Goal: Task Accomplishment & Management: Use online tool/utility

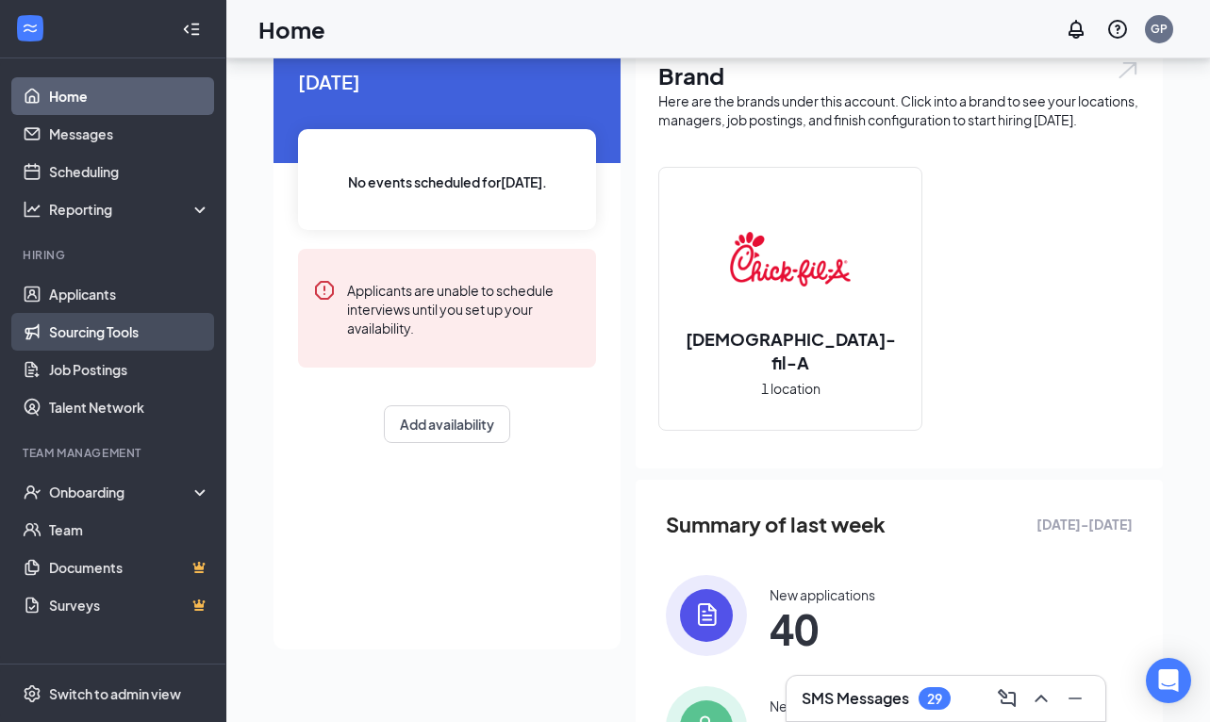
scroll to position [89, 0]
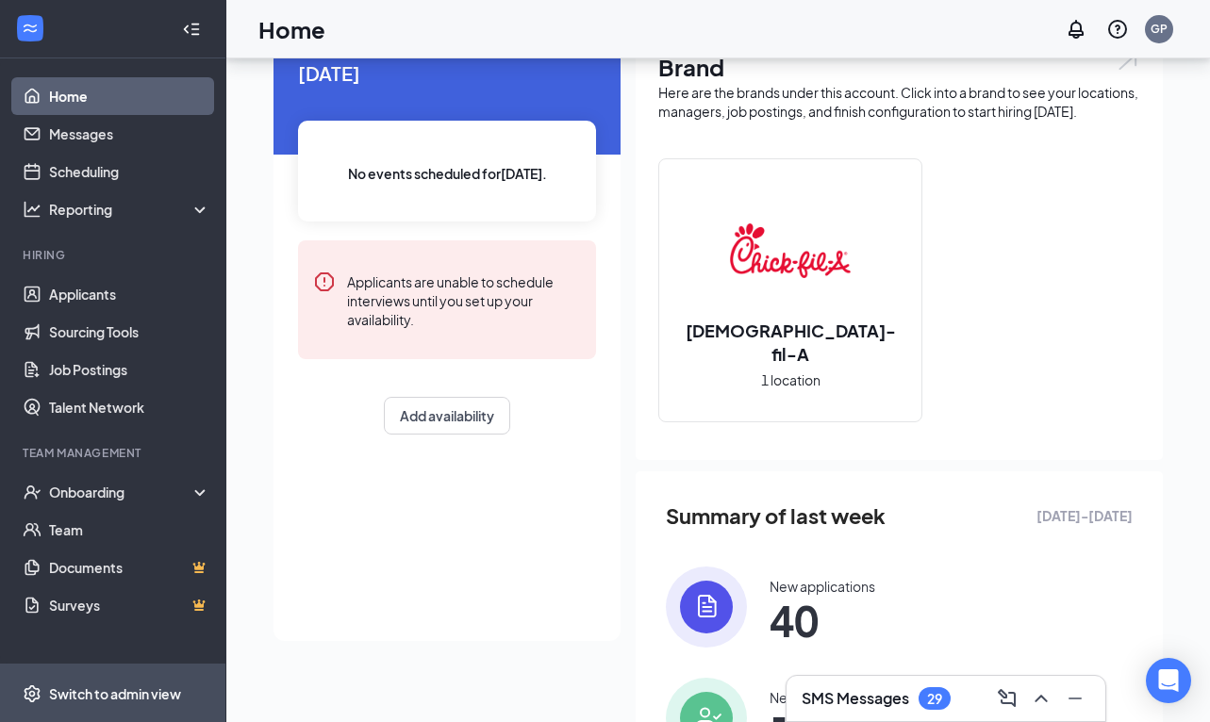
click at [137, 683] on span "Switch to admin view" at bounding box center [129, 694] width 161 height 58
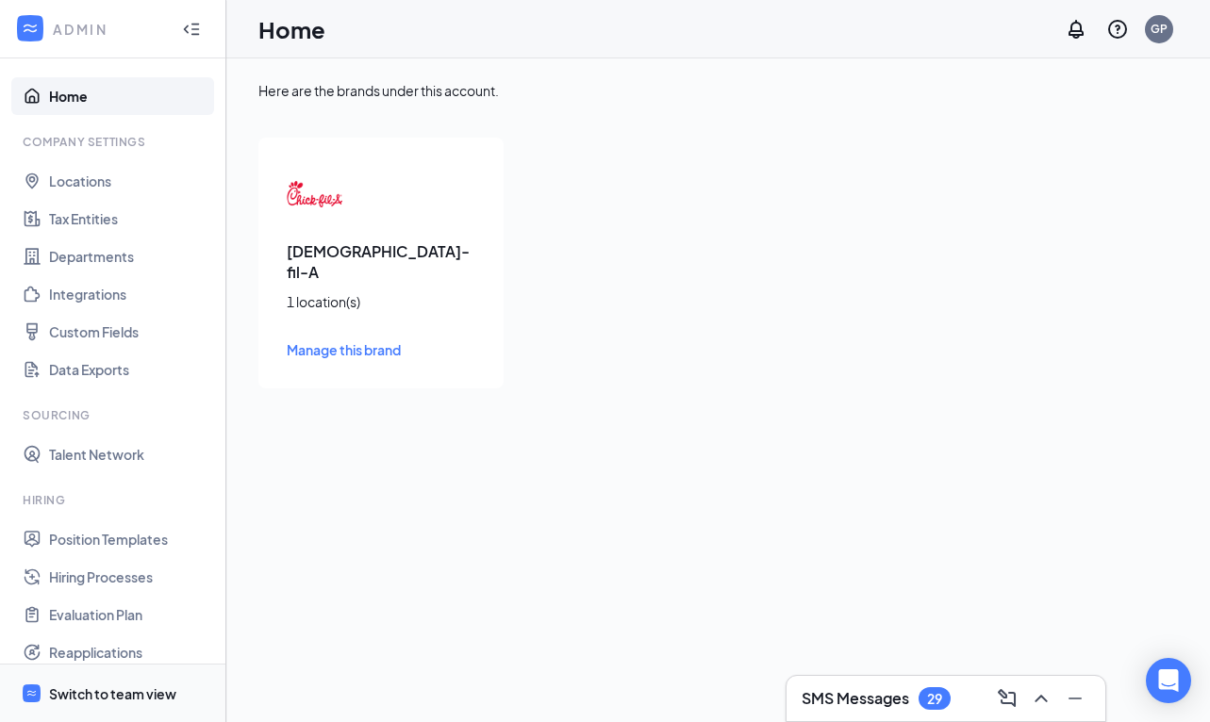
click at [140, 702] on div "Switch to team view" at bounding box center [112, 694] width 127 height 19
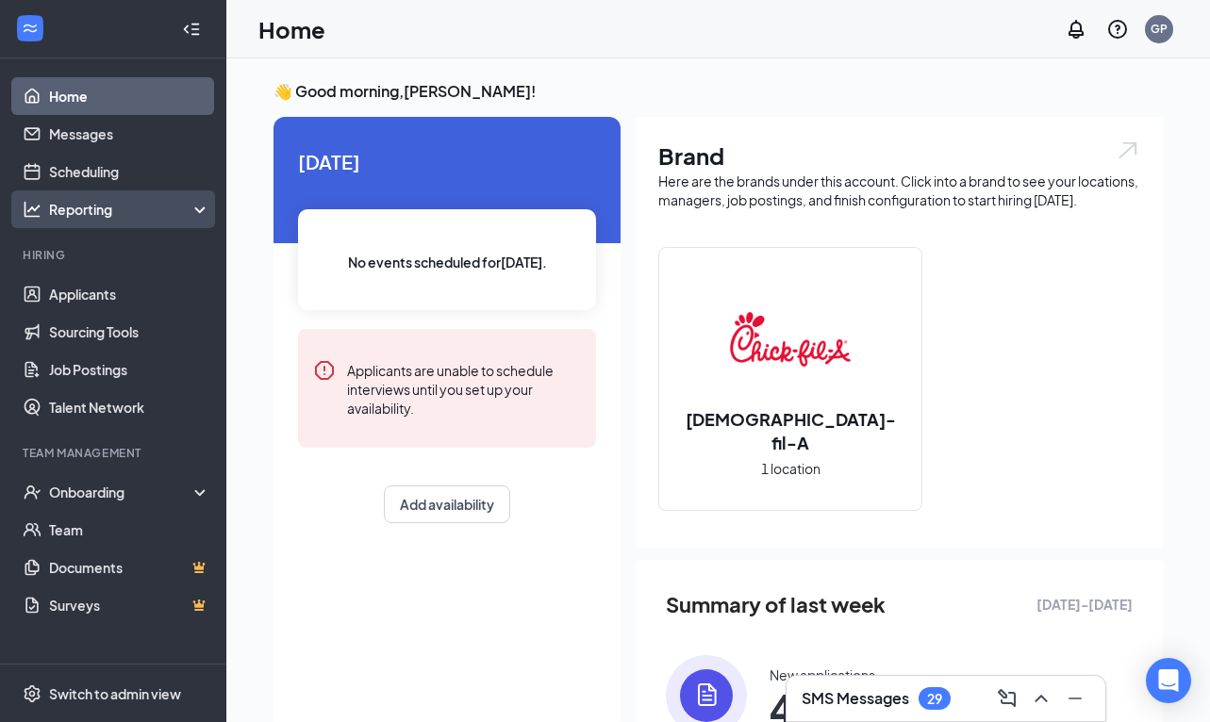
click at [141, 219] on div "Reporting" at bounding box center [113, 209] width 226 height 38
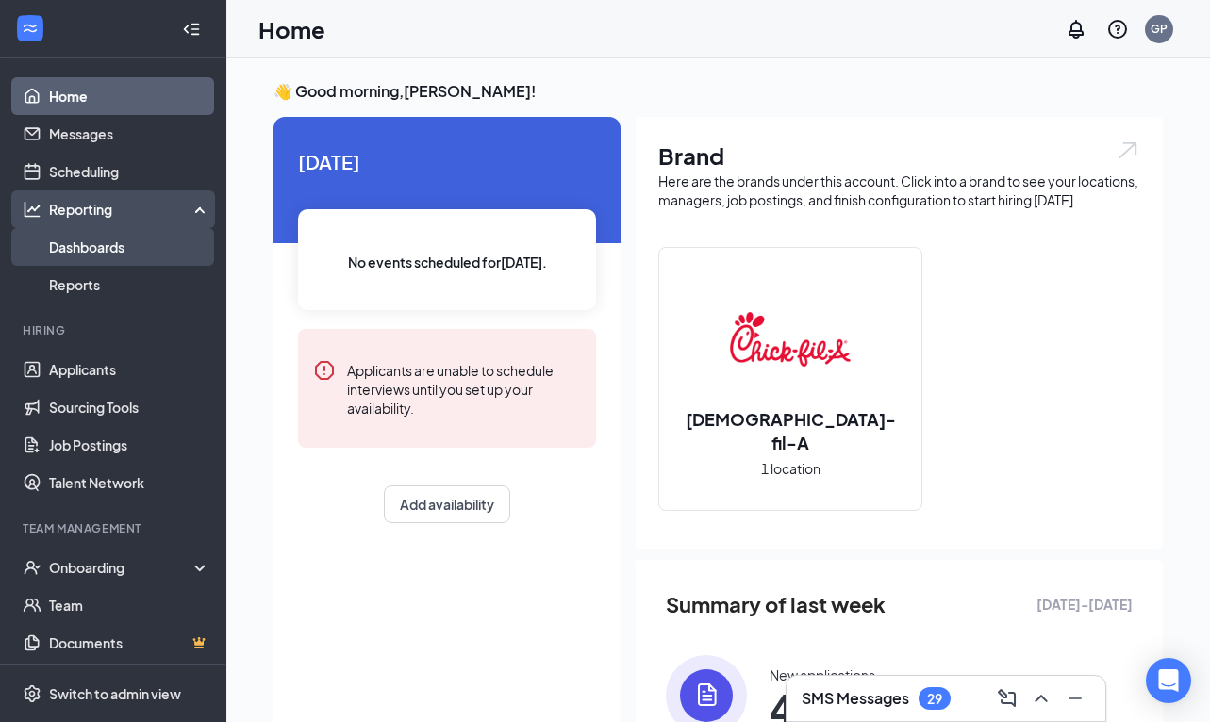
click at [124, 254] on link "Dashboards" at bounding box center [129, 247] width 161 height 38
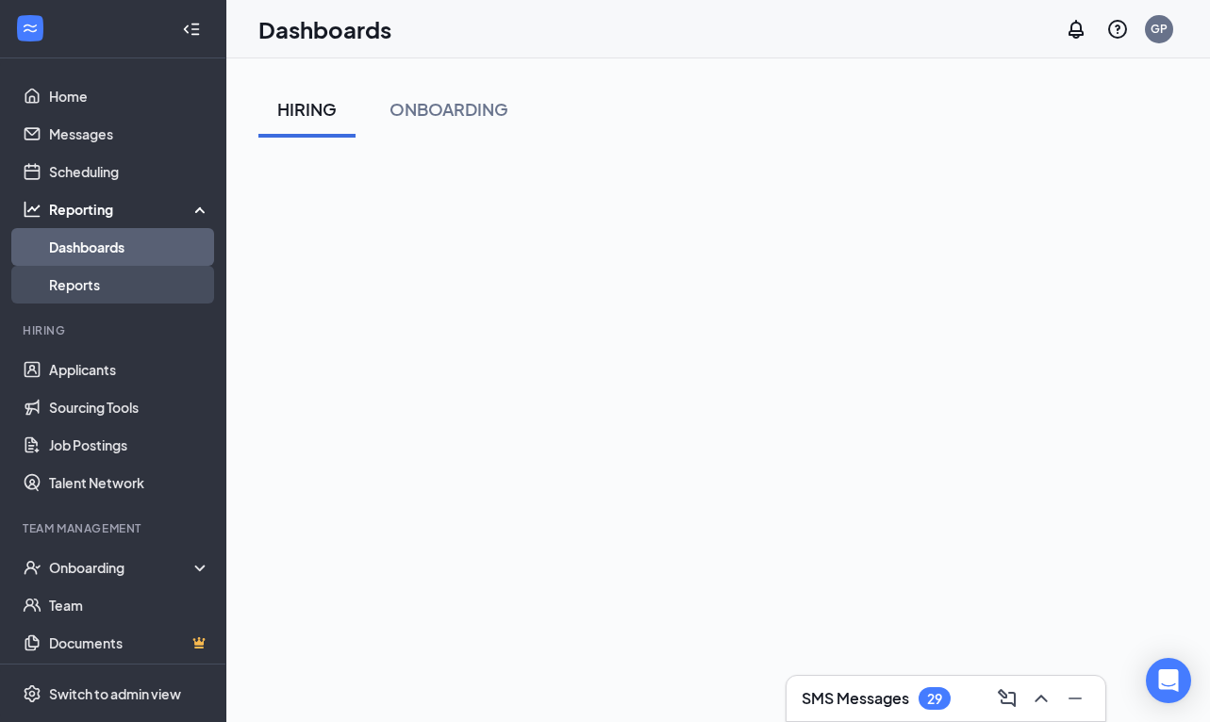
click at [117, 273] on link "Reports" at bounding box center [129, 285] width 161 height 38
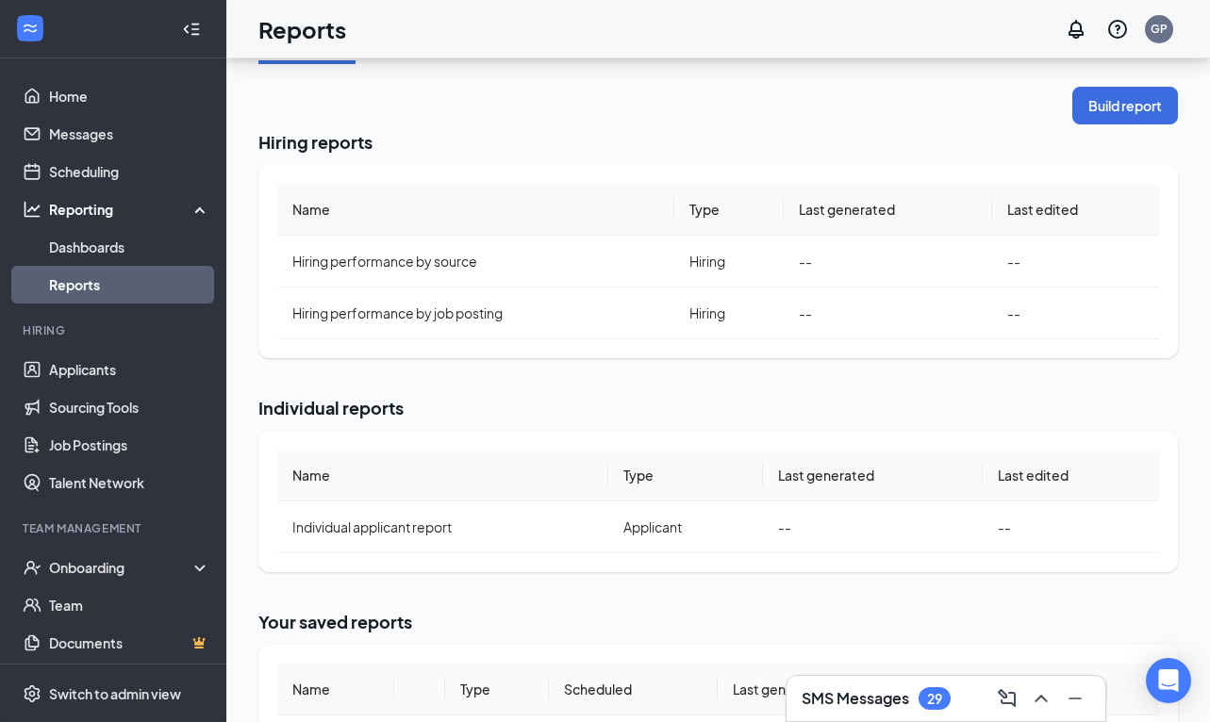
scroll to position [172, 0]
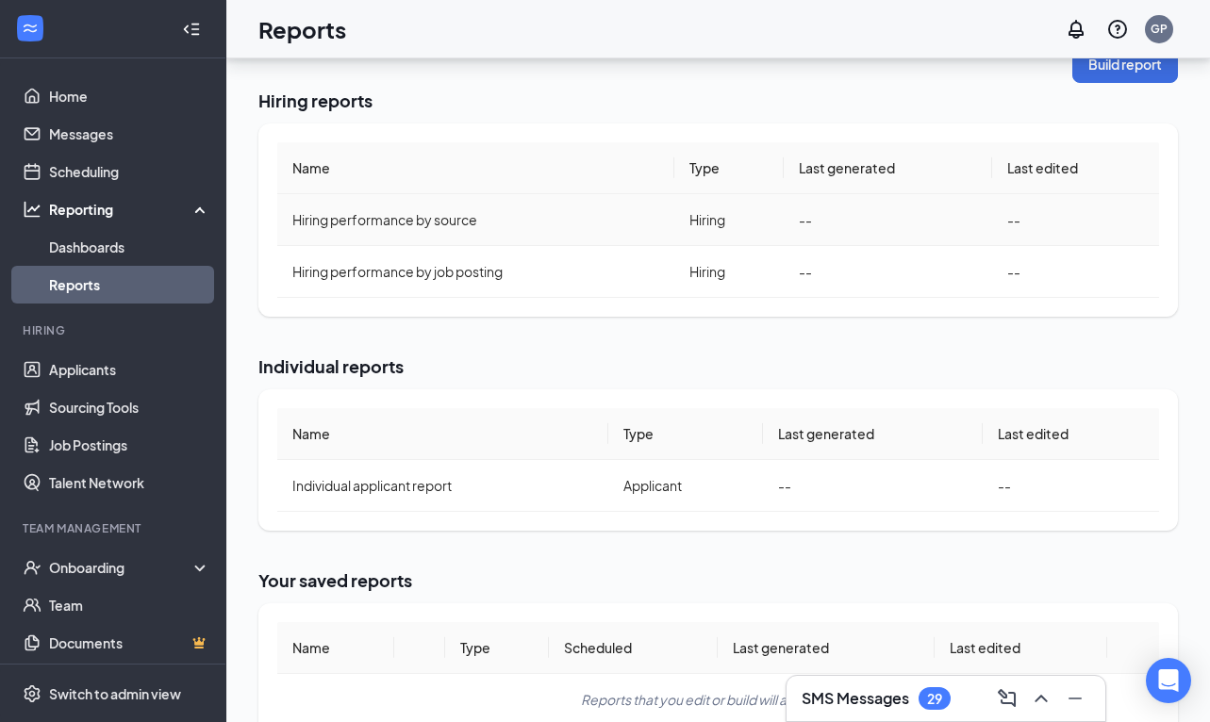
click at [478, 208] on td "Hiring performance by source" at bounding box center [475, 220] width 397 height 52
click at [461, 225] on span "Hiring performance by source" at bounding box center [384, 219] width 185 height 17
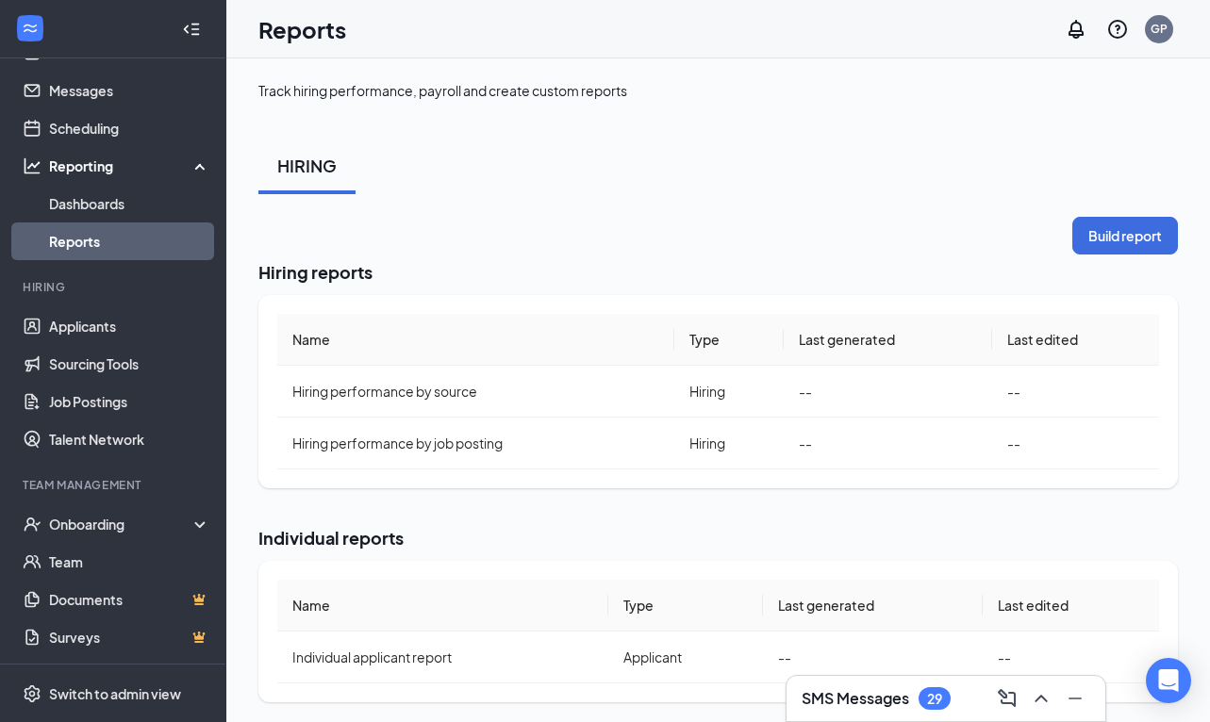
scroll to position [43, 0]
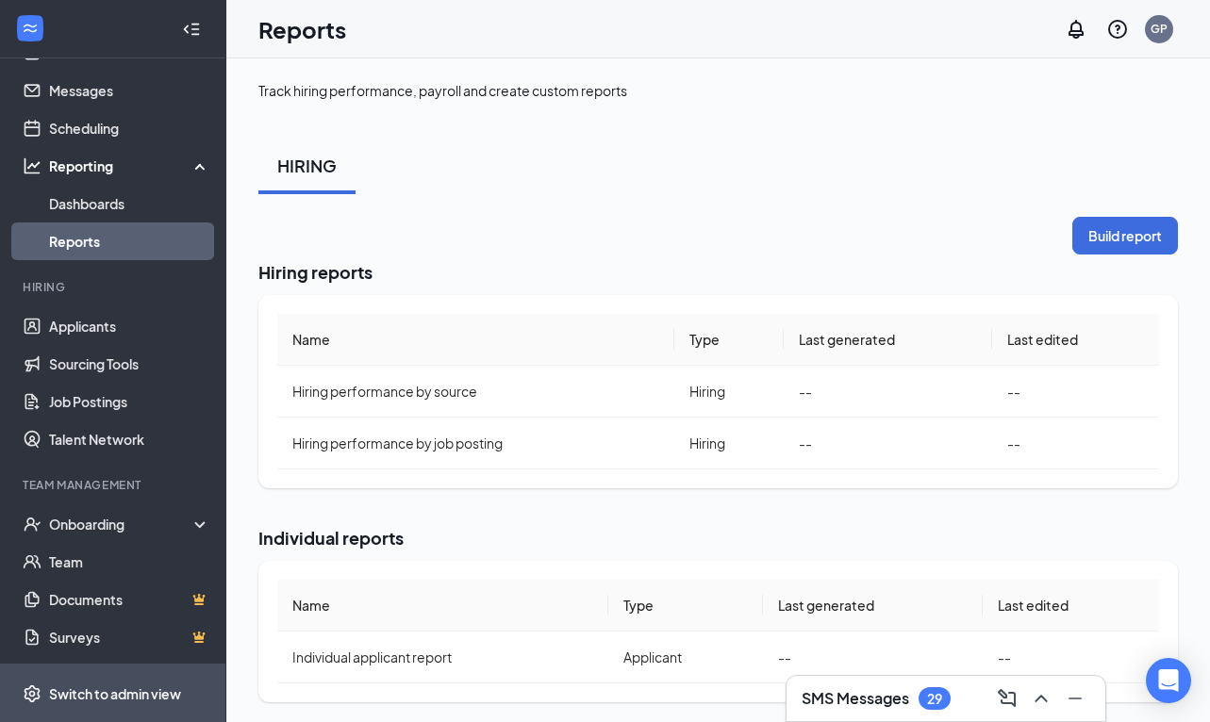
click at [140, 685] on div "Switch to admin view" at bounding box center [115, 694] width 132 height 19
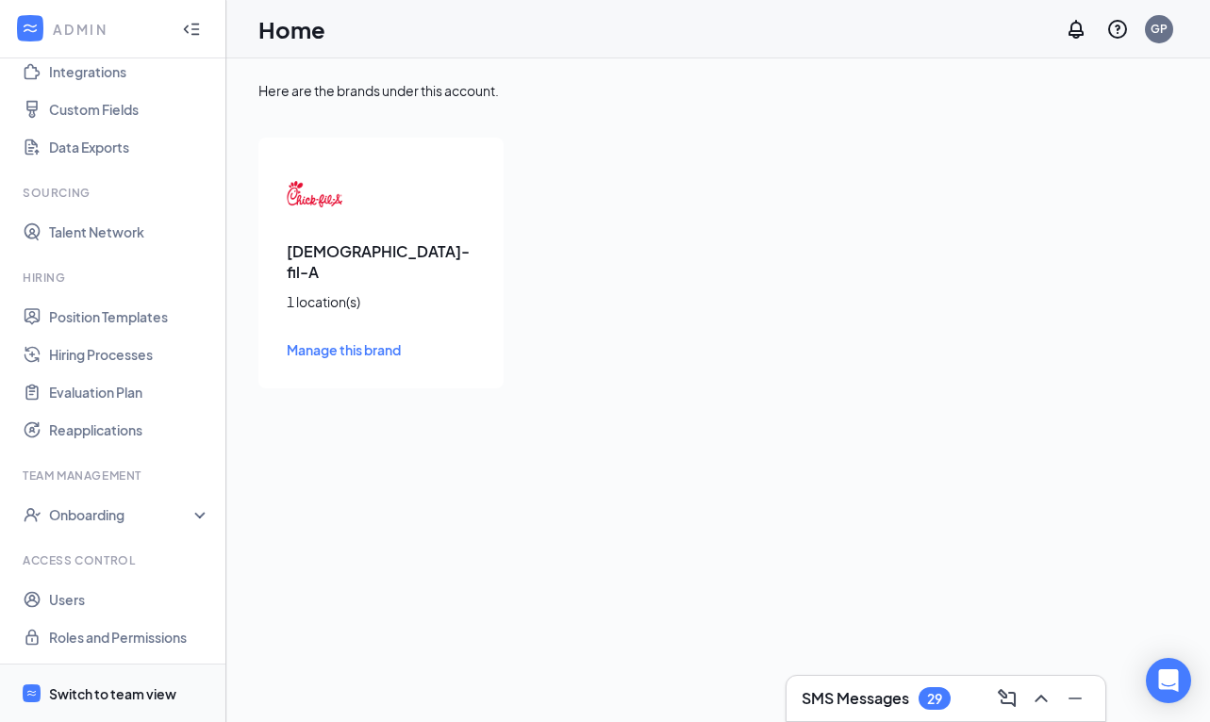
click at [164, 690] on div "Switch to team view" at bounding box center [112, 694] width 127 height 19
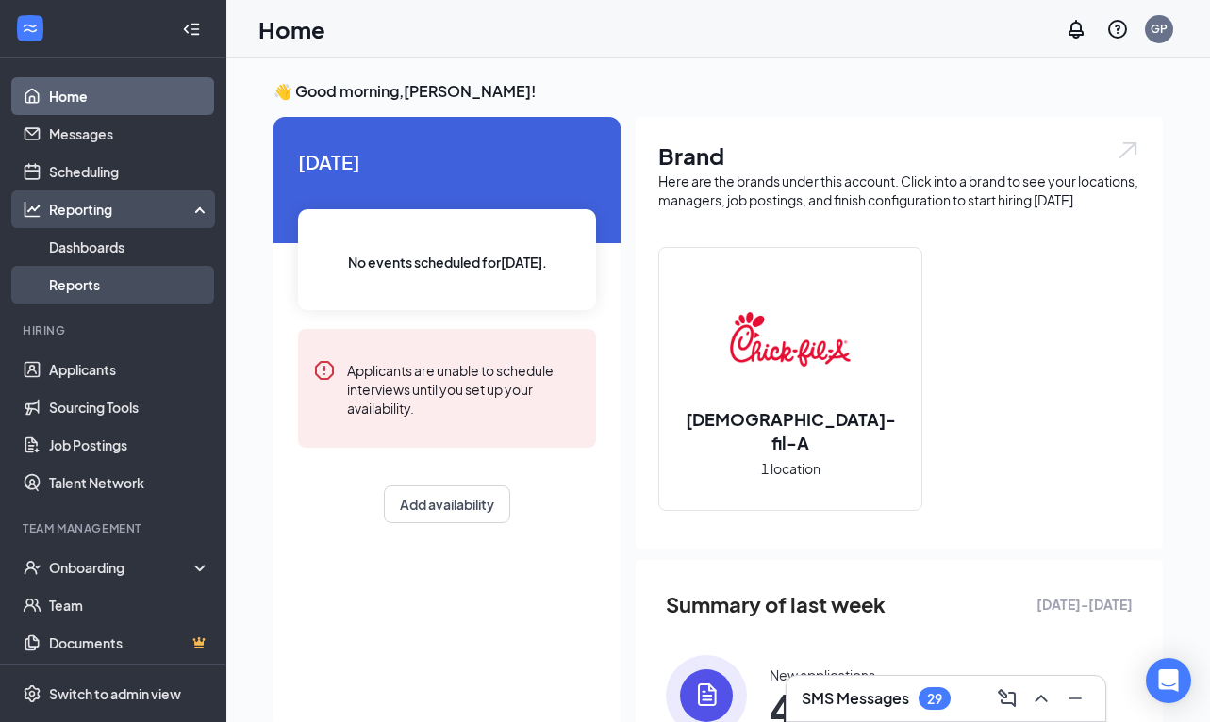
click at [119, 286] on link "Reports" at bounding box center [129, 285] width 161 height 38
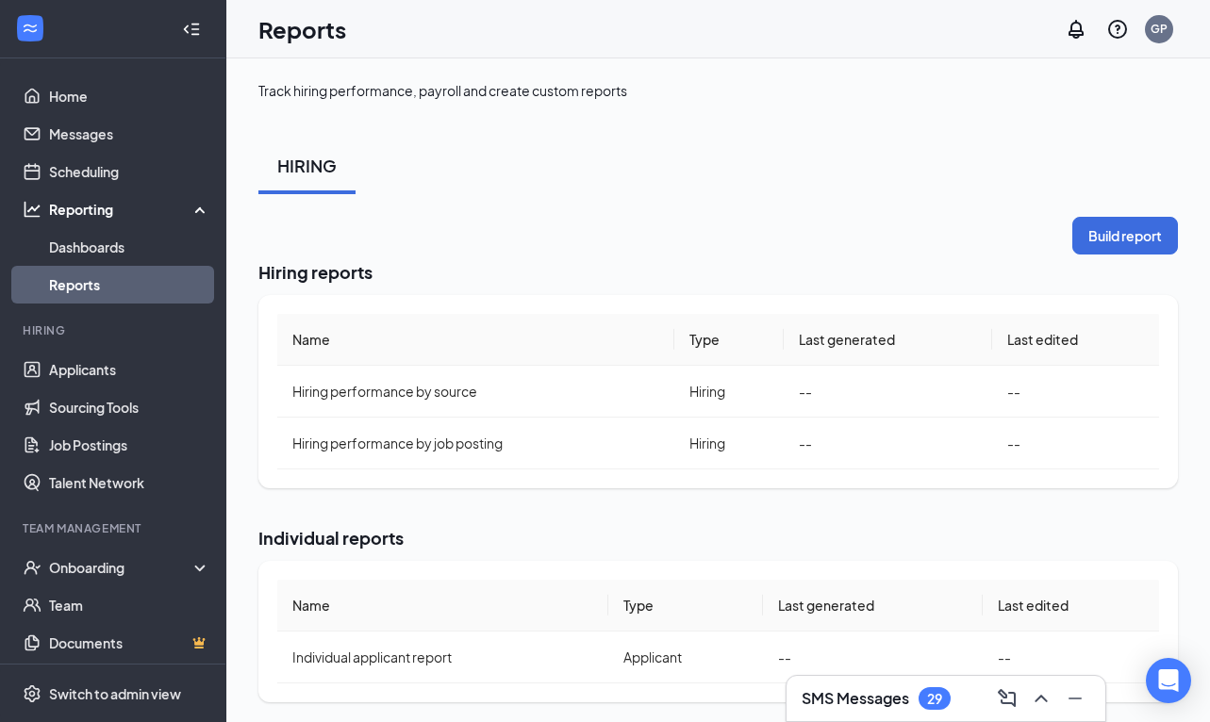
click at [1113, 262] on h2 "Hiring reports" at bounding box center [717, 272] width 919 height 24
click at [1113, 254] on button "Build report" at bounding box center [1125, 236] width 106 height 38
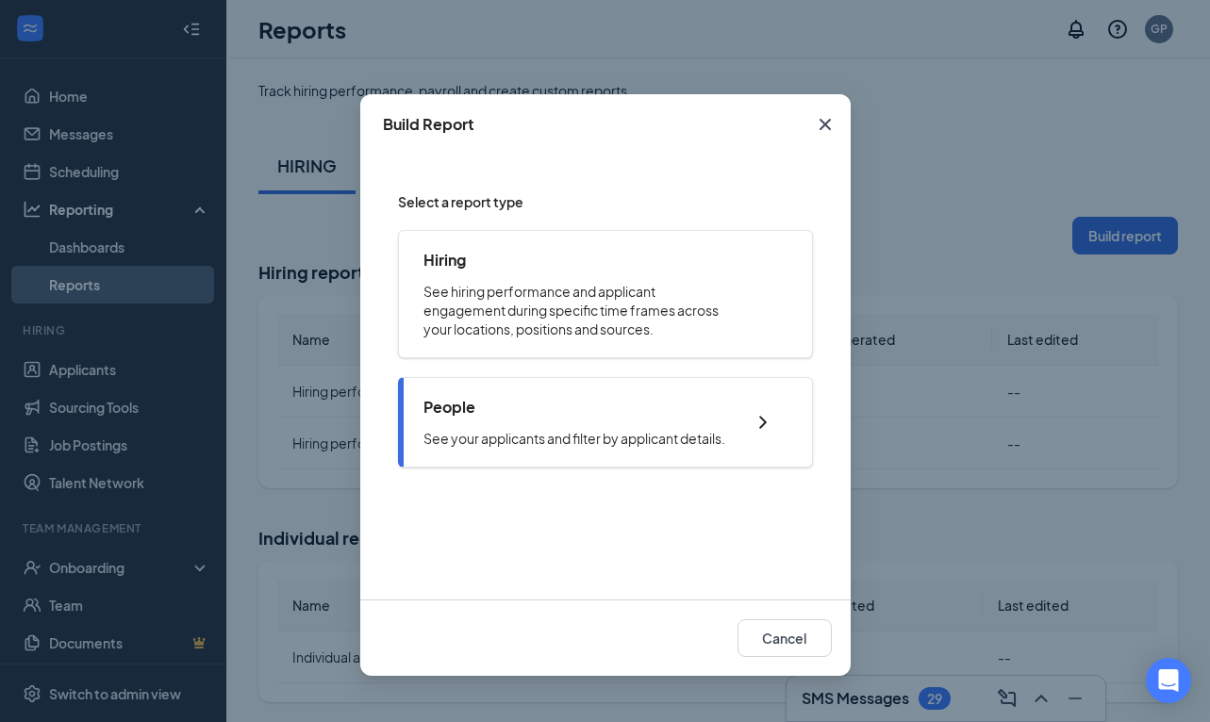
click at [544, 419] on div "People See your applicants and filter by applicant details." at bounding box center [574, 422] width 302 height 51
checkbox input "true"
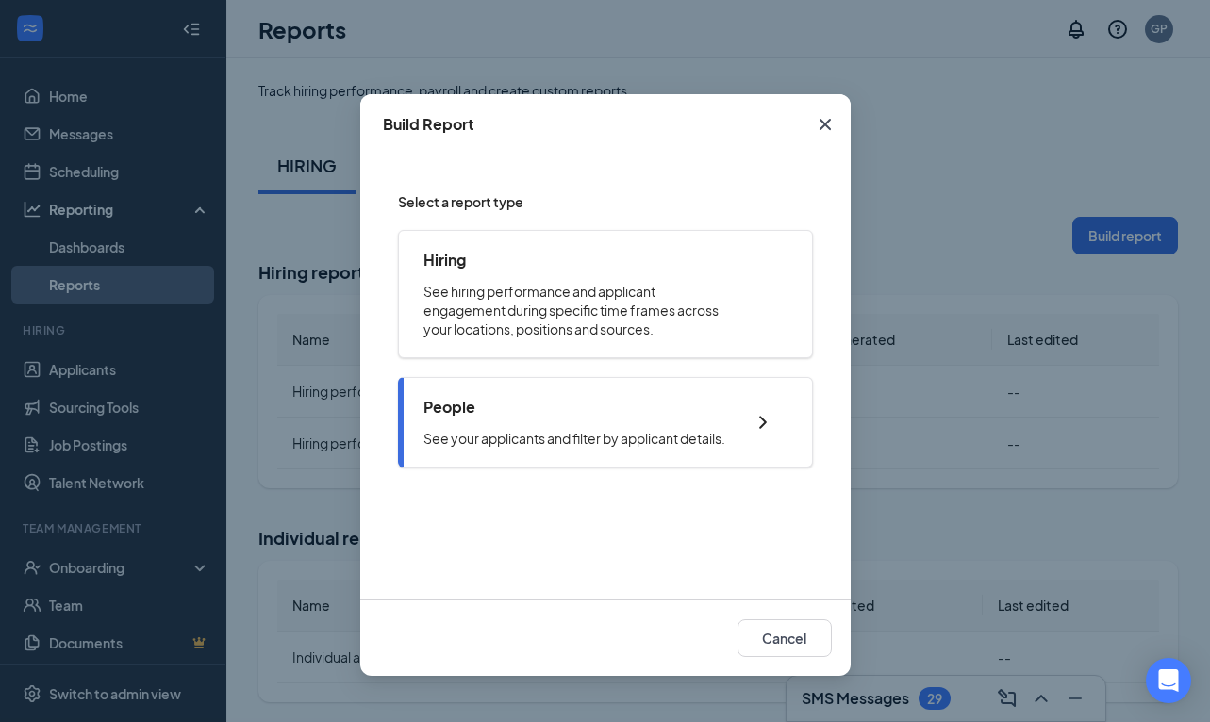
checkbox input "true"
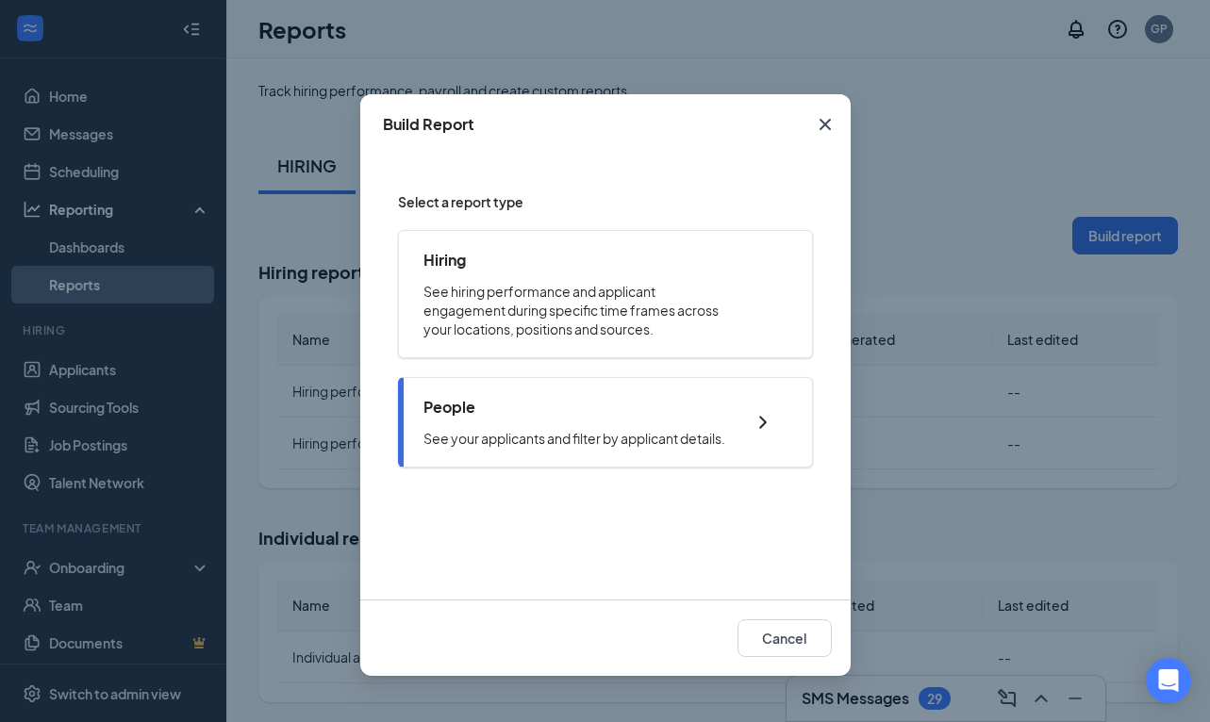
checkbox input "true"
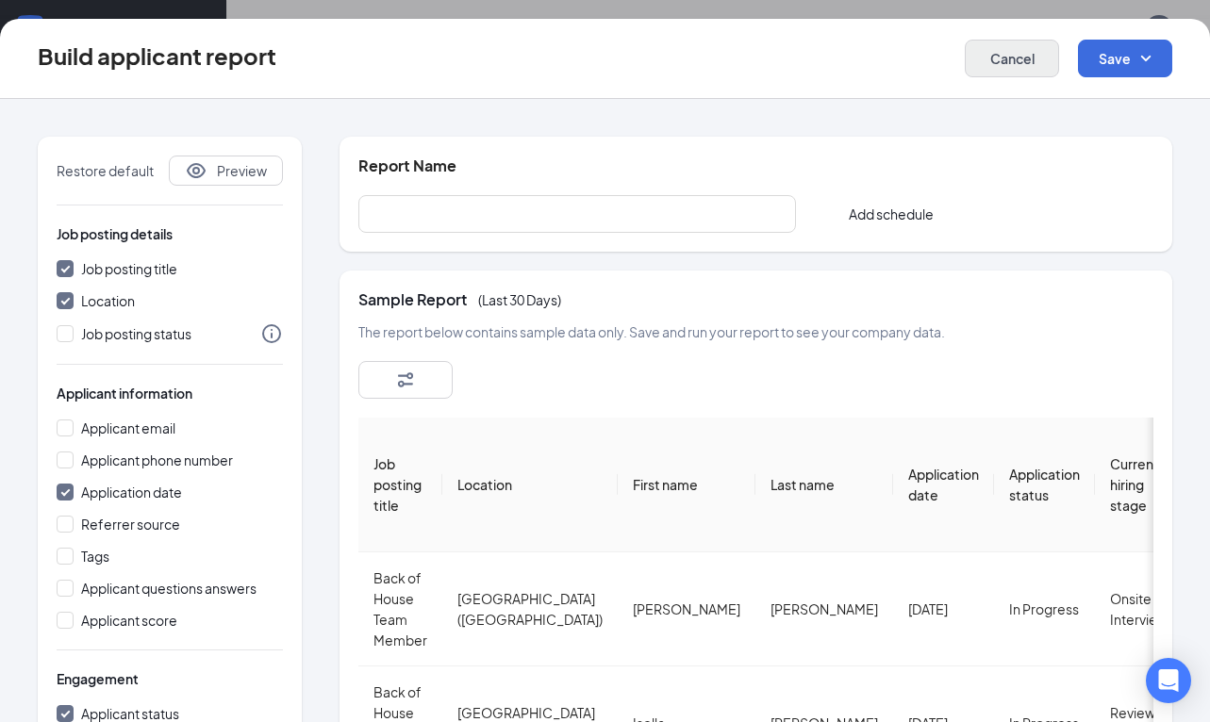
click at [1033, 60] on button "Cancel" at bounding box center [1012, 59] width 94 height 38
checkbox input "false"
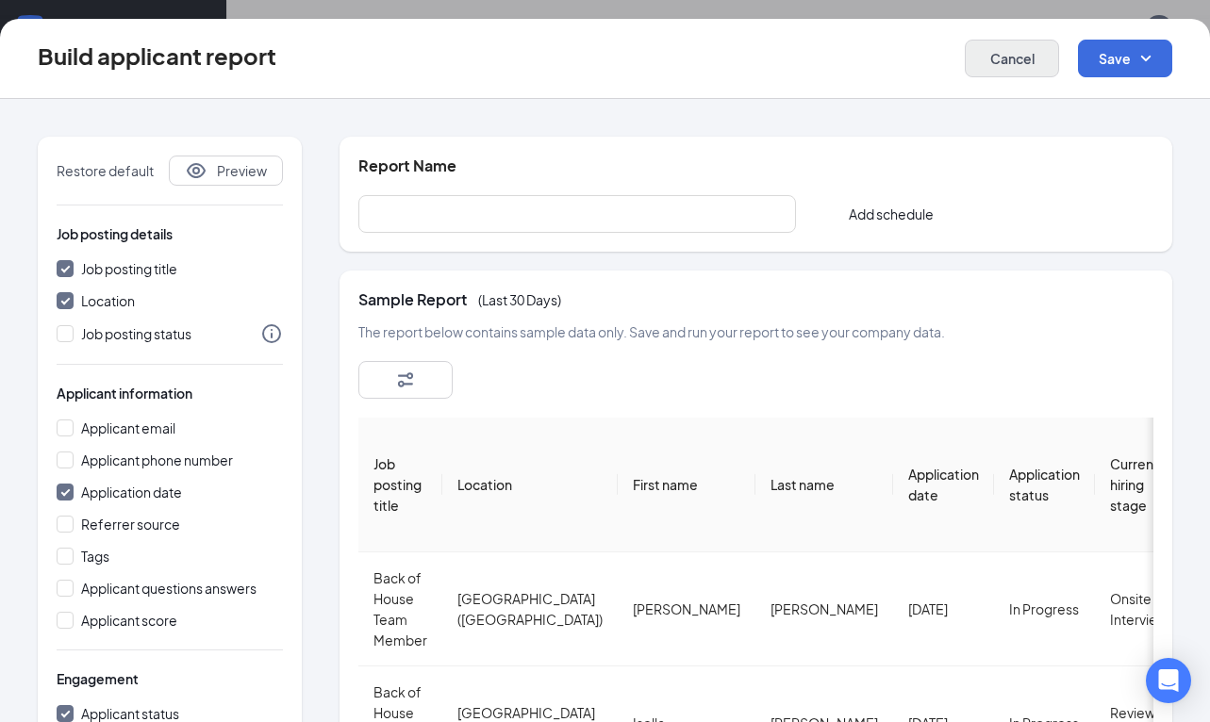
checkbox input "false"
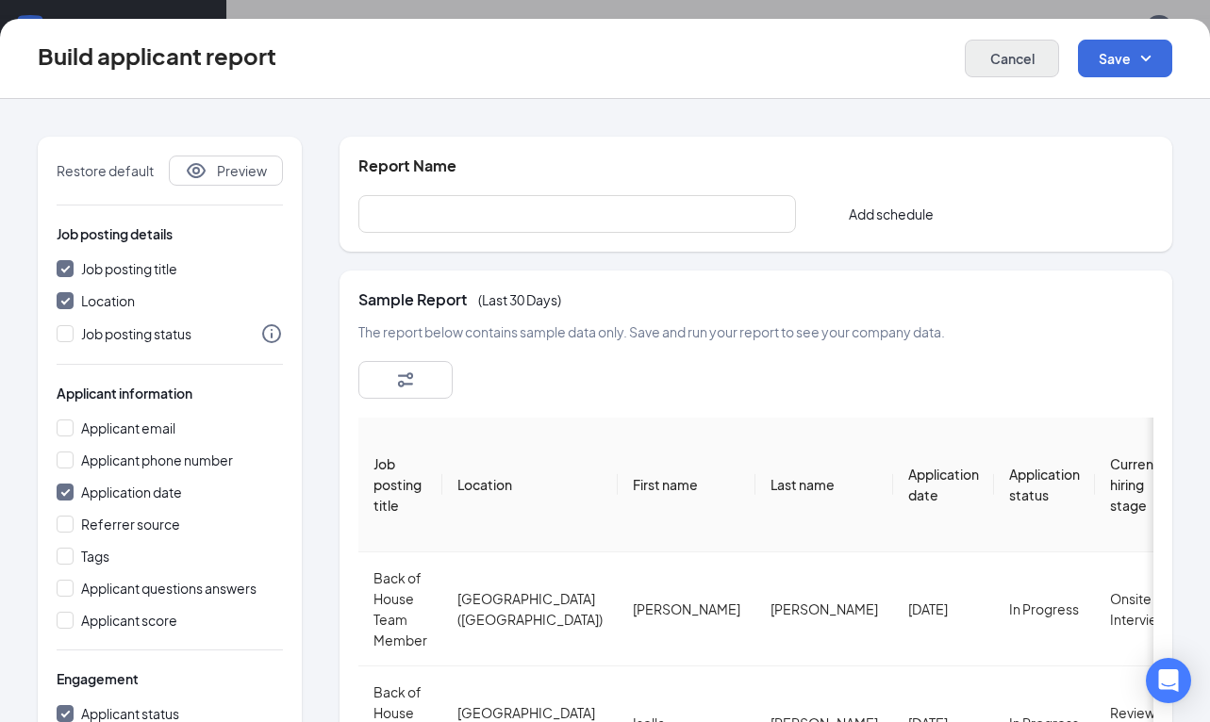
checkbox input "false"
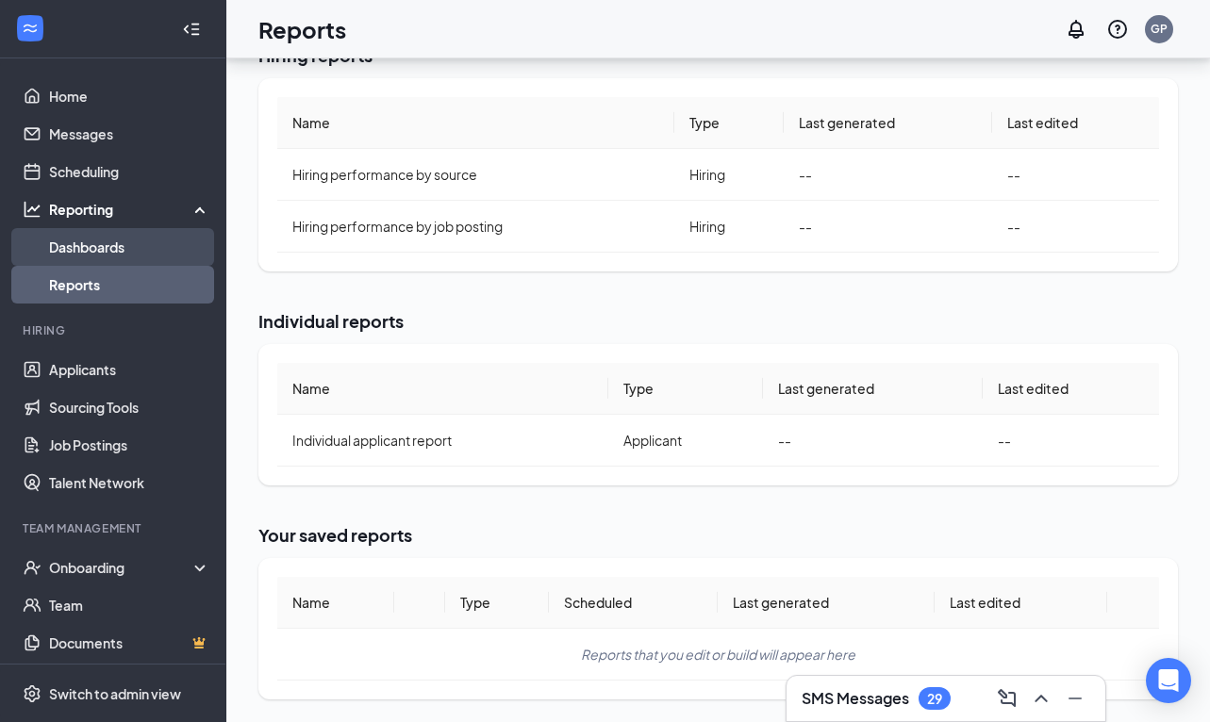
click at [142, 251] on link "Dashboards" at bounding box center [129, 247] width 161 height 38
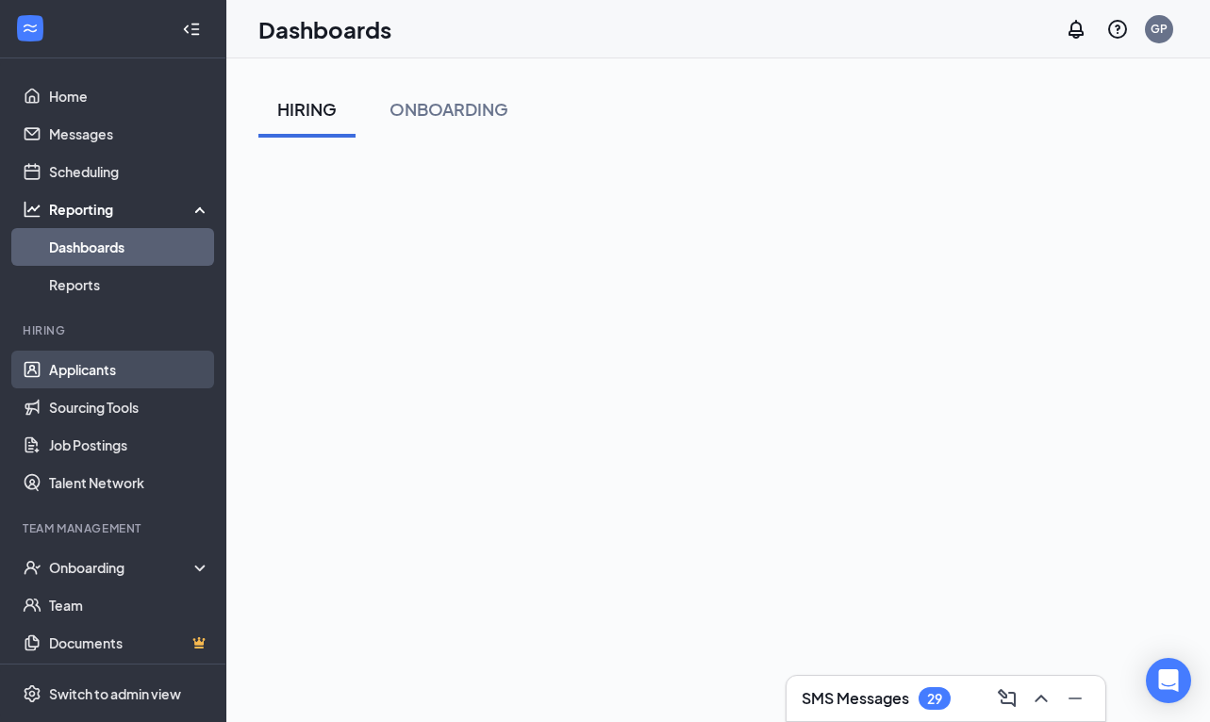
click at [178, 369] on link "Applicants" at bounding box center [129, 370] width 161 height 38
